Goal: Check status

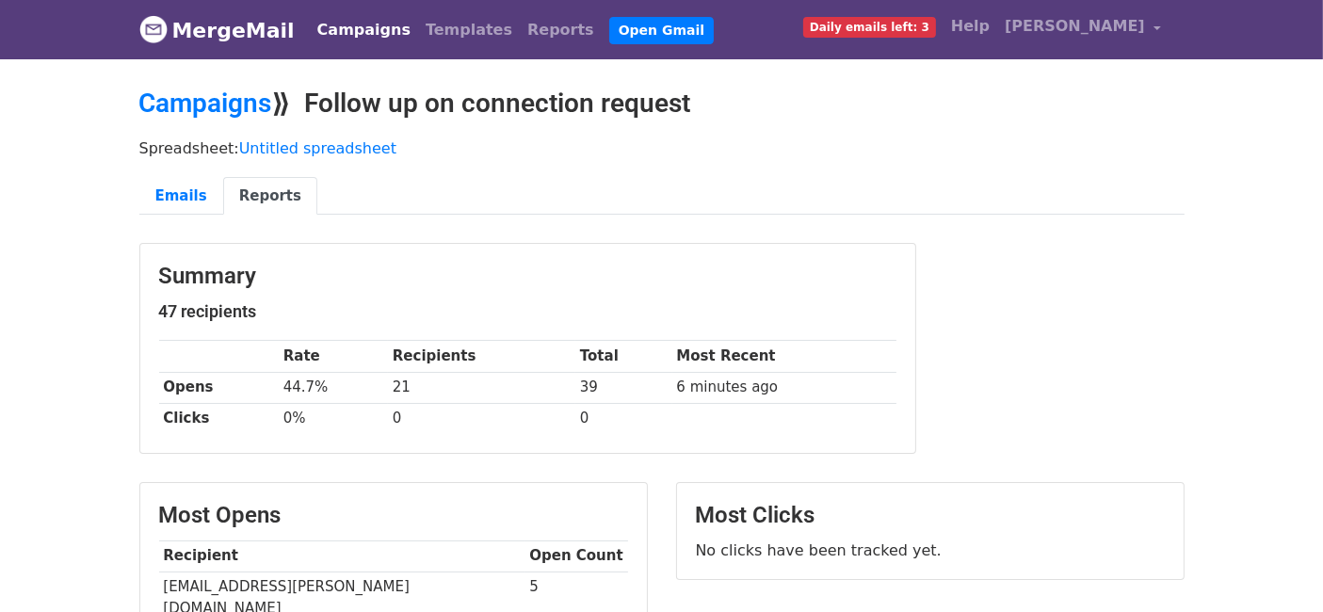
scroll to position [2, 0]
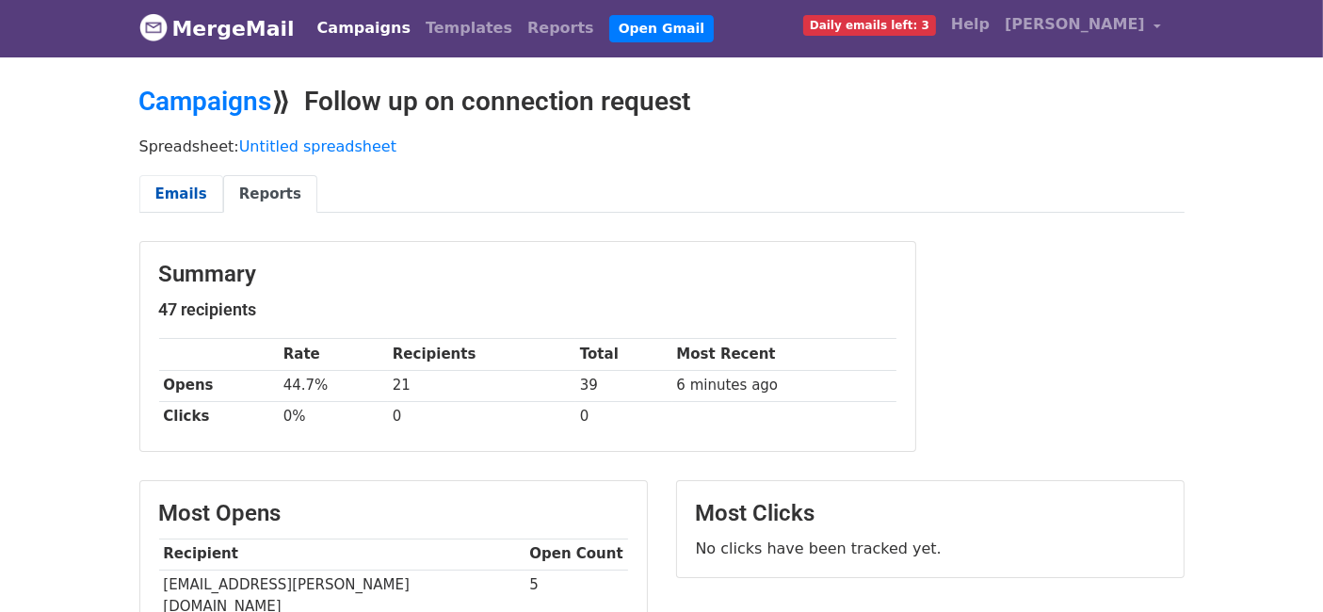
click at [187, 199] on link "Emails" at bounding box center [181, 194] width 84 height 39
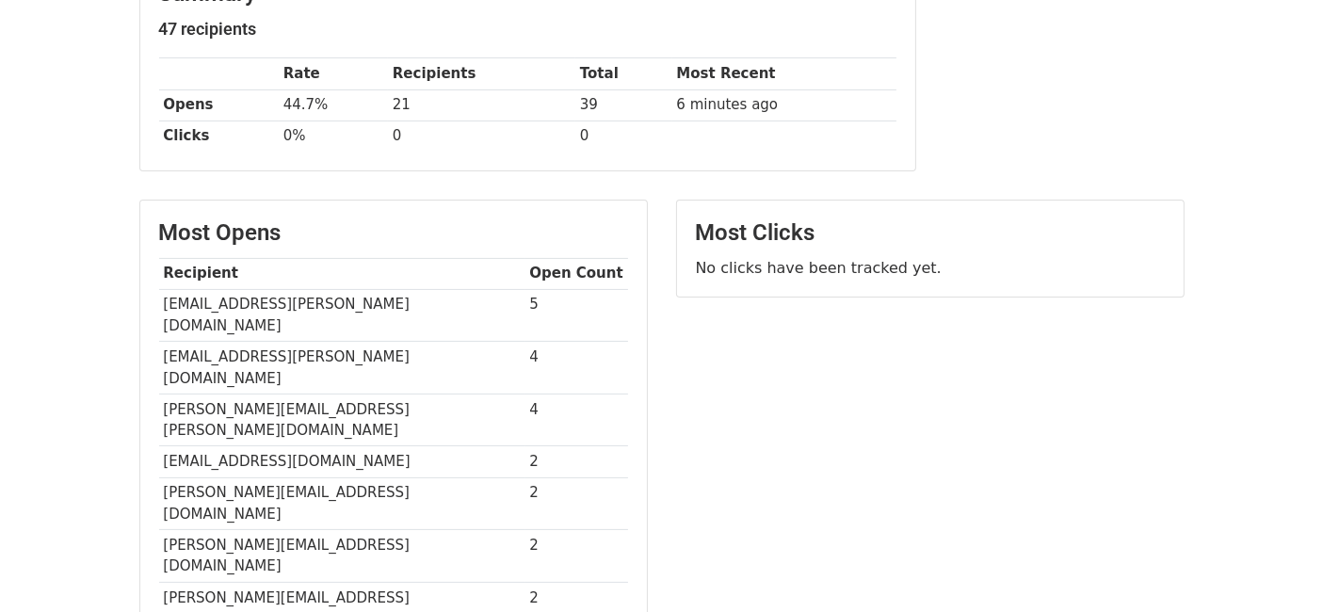
scroll to position [0, 0]
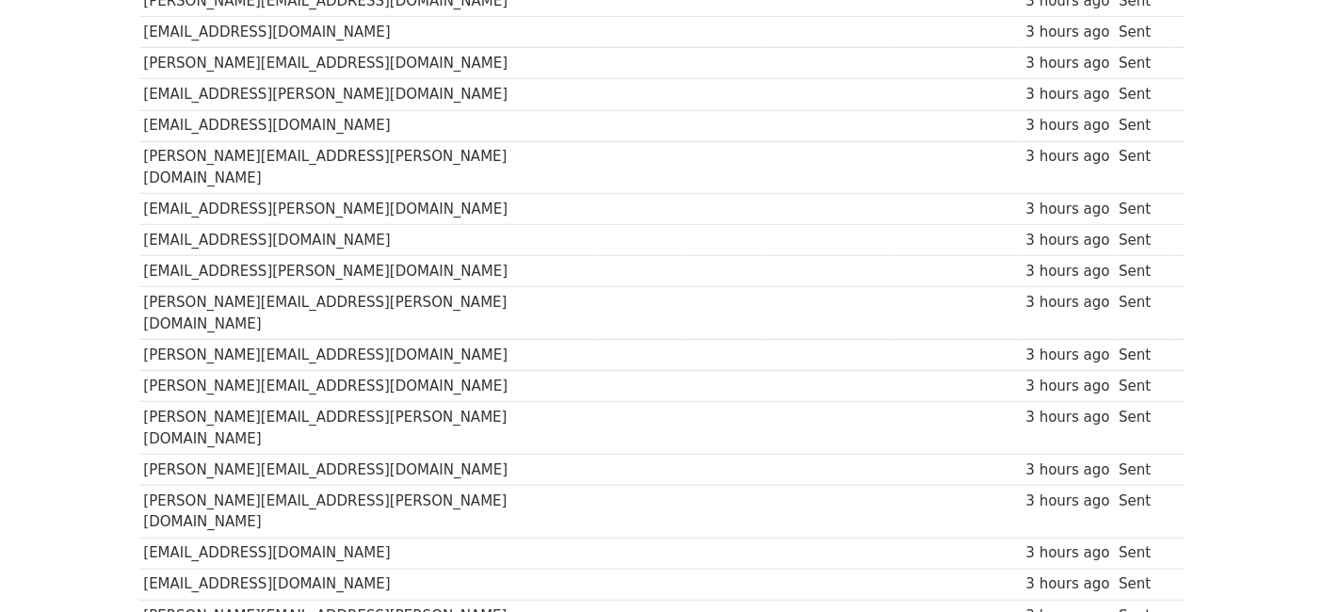
scroll to position [1243, 0]
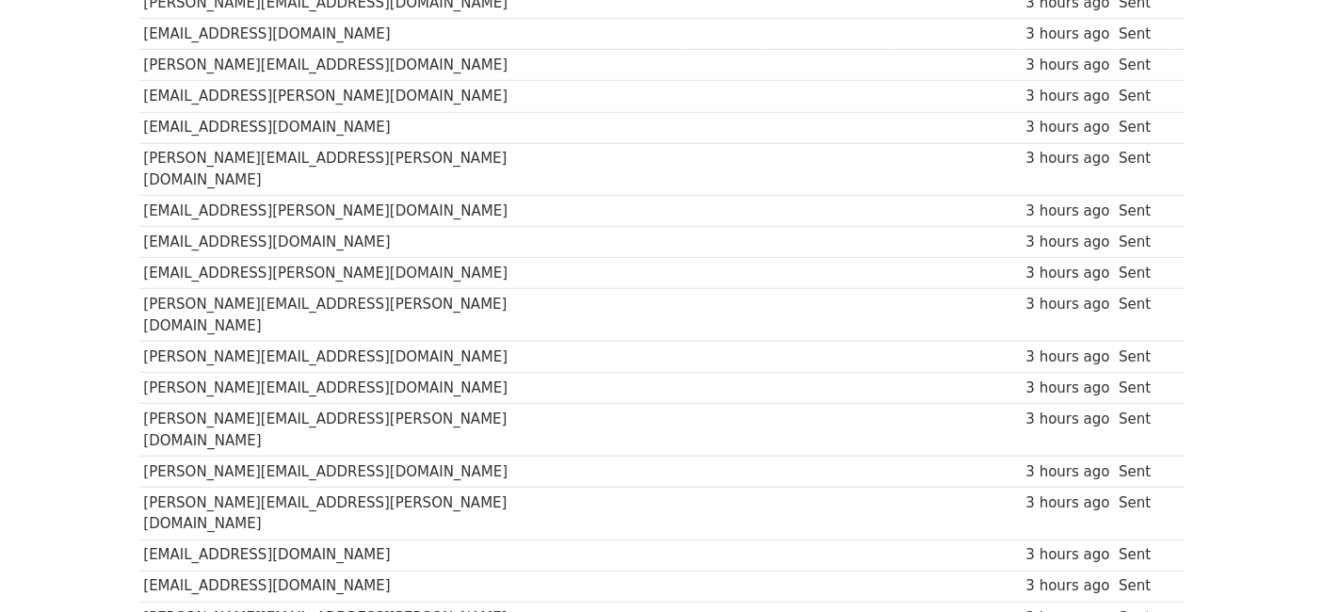
click at [183, 289] on td "archanaa.jayaraman@dcadvisory.com" at bounding box center [368, 315] width 458 height 53
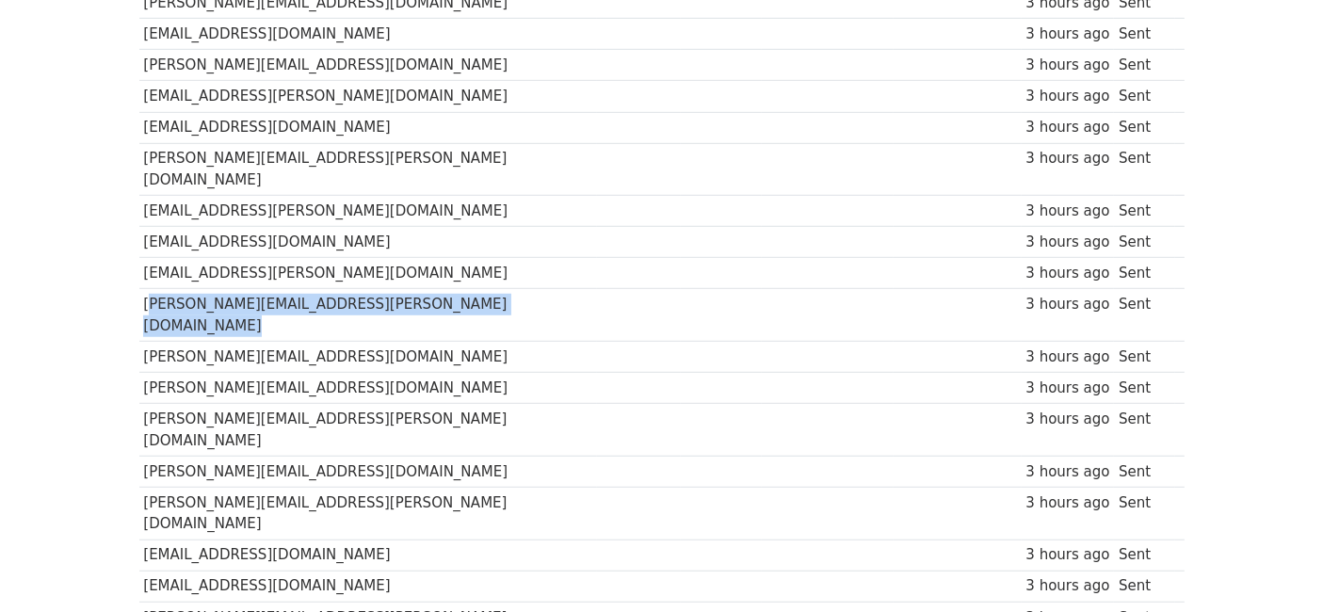
click at [183, 289] on td "archanaa.jayaraman@dcadvisory.com" at bounding box center [368, 315] width 458 height 53
copy tr "archanaa.jayaraman@dcadvisory.com"
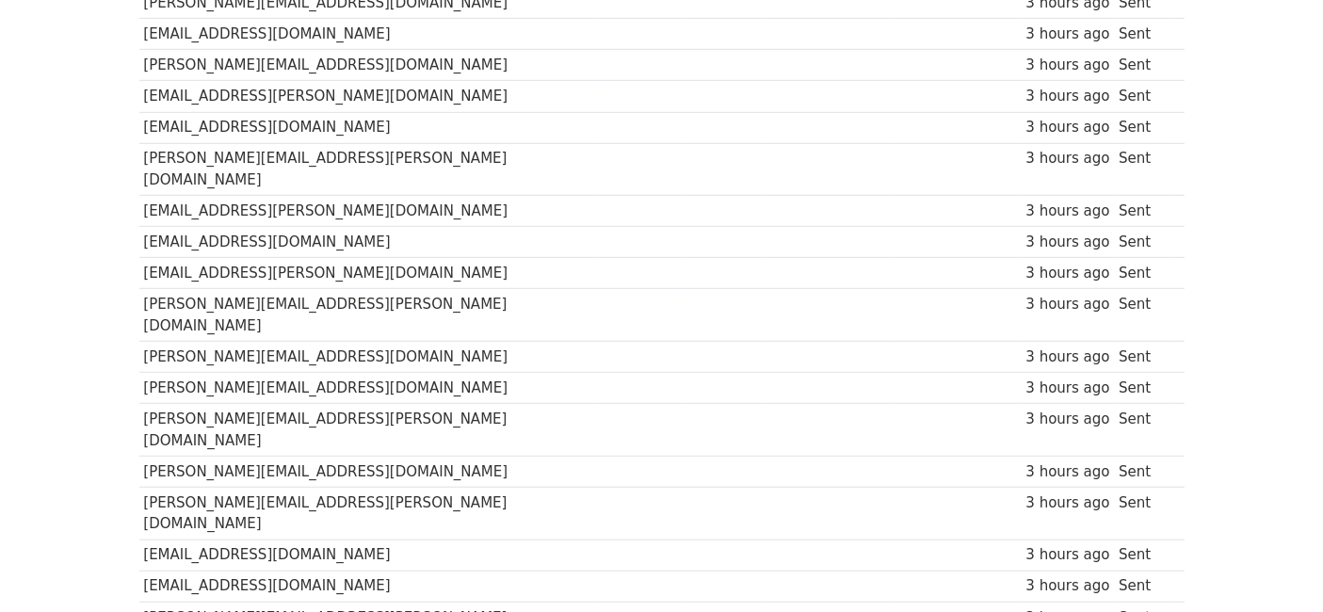
click at [597, 404] on td at bounding box center [639, 430] width 85 height 53
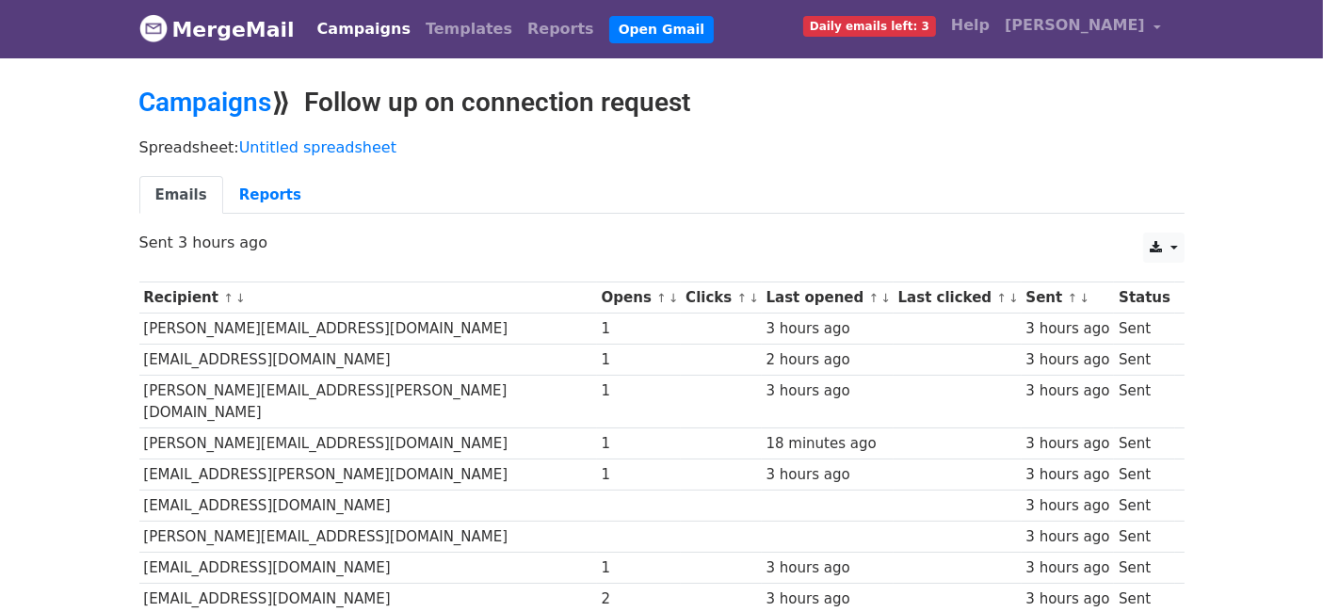
scroll to position [2, 0]
